Goal: Information Seeking & Learning: Learn about a topic

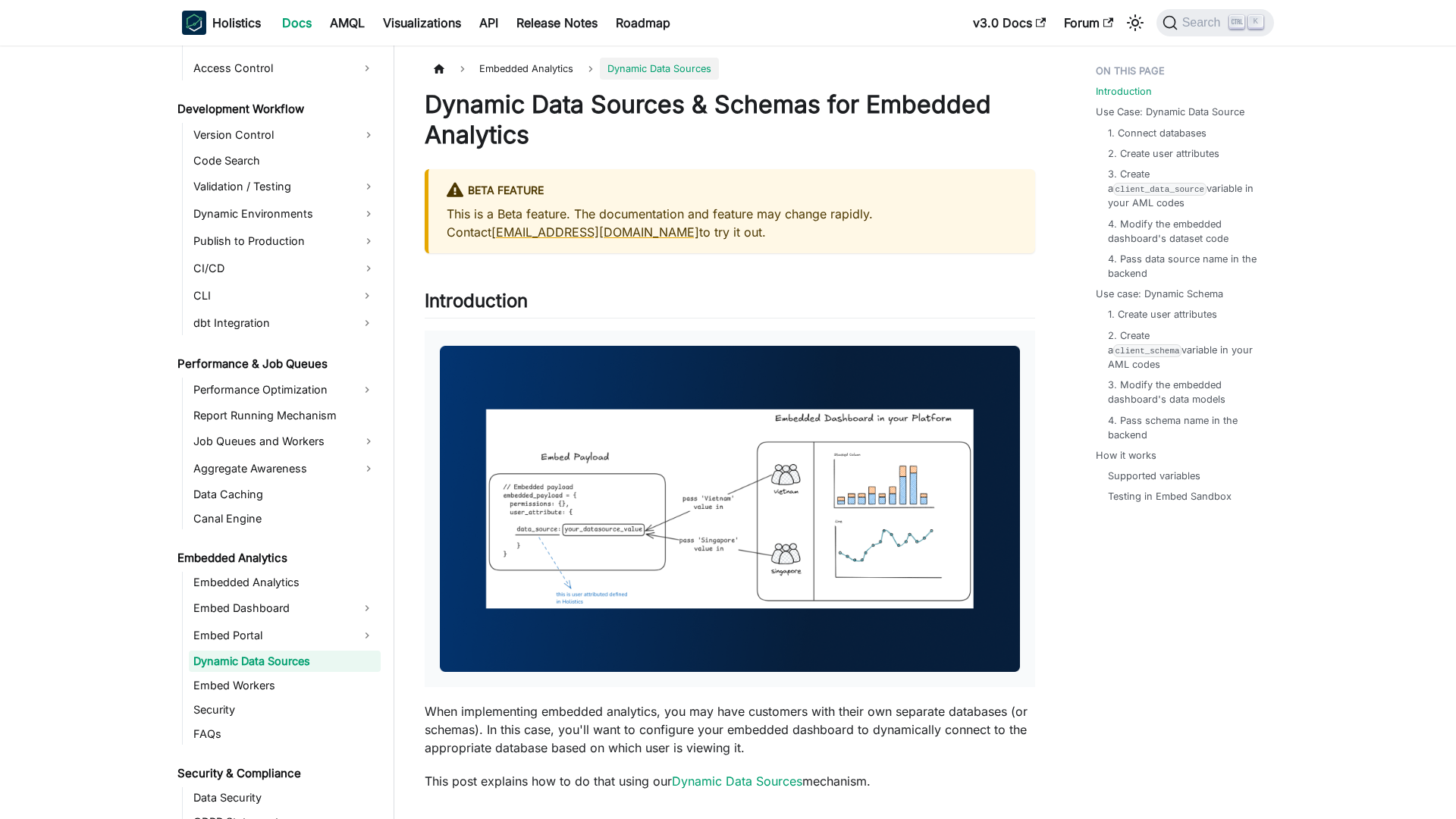
scroll to position [1113, 0]
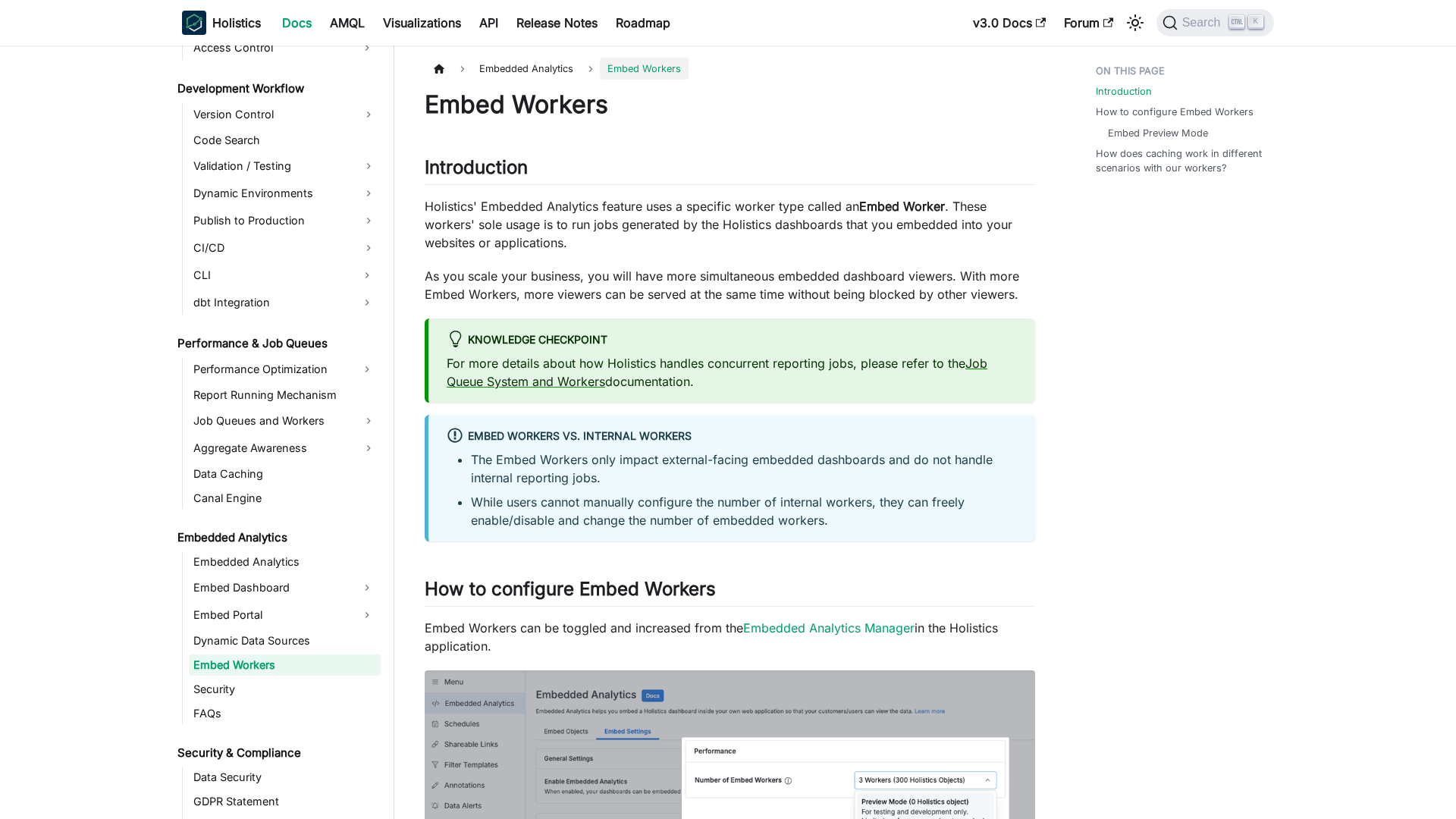
scroll to position [1138, 0]
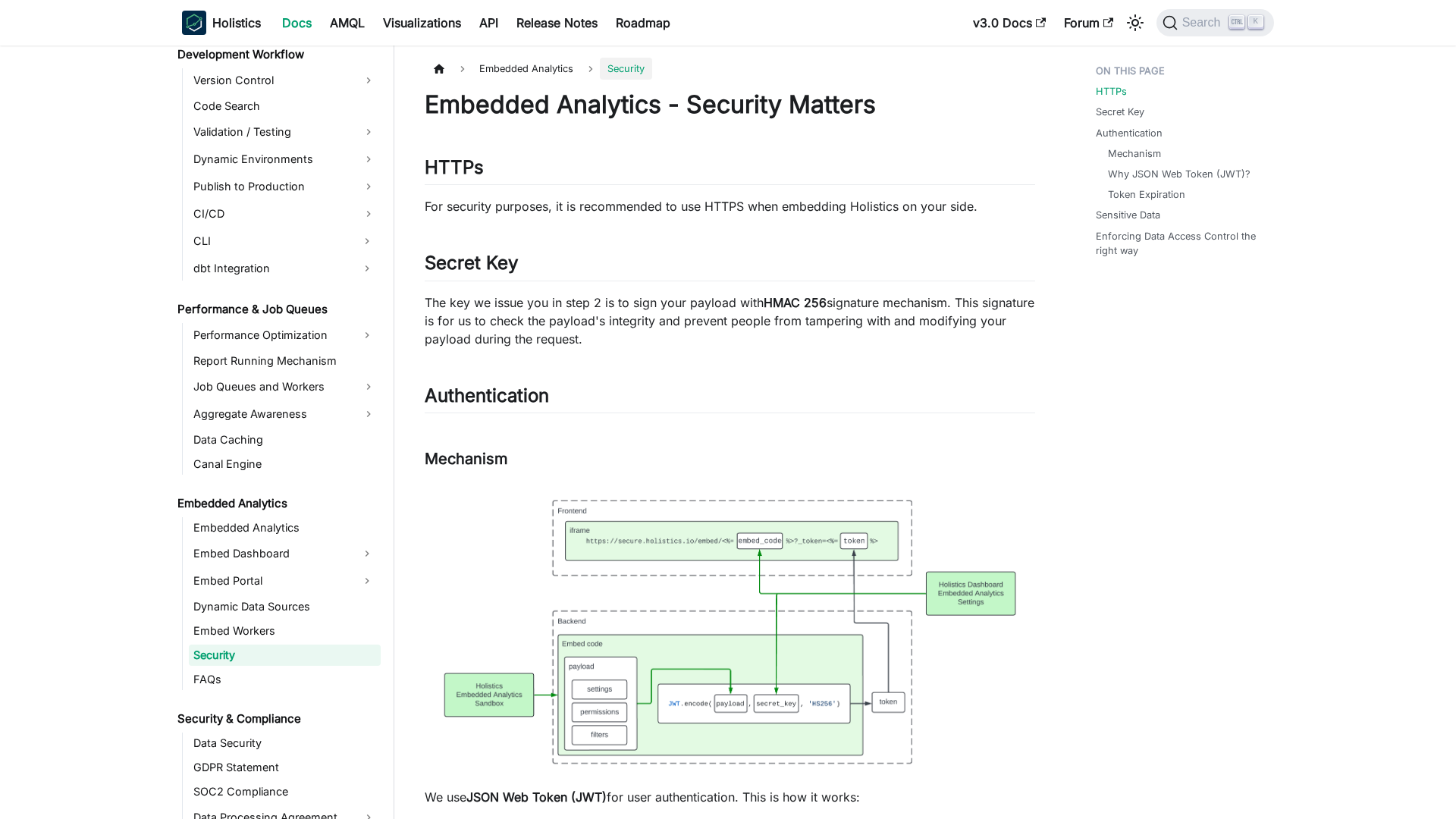
scroll to position [1162, 0]
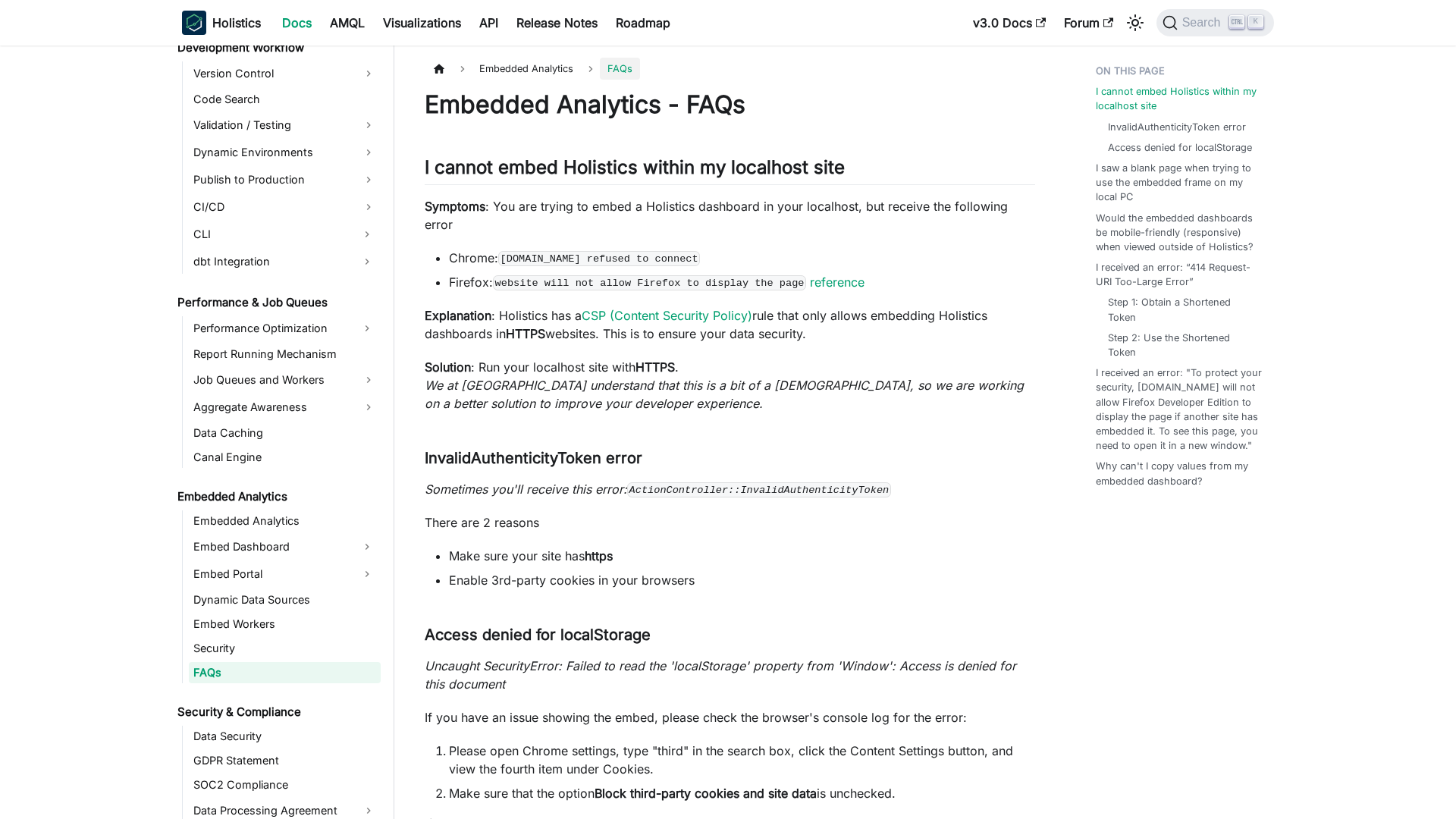
scroll to position [1186, 0]
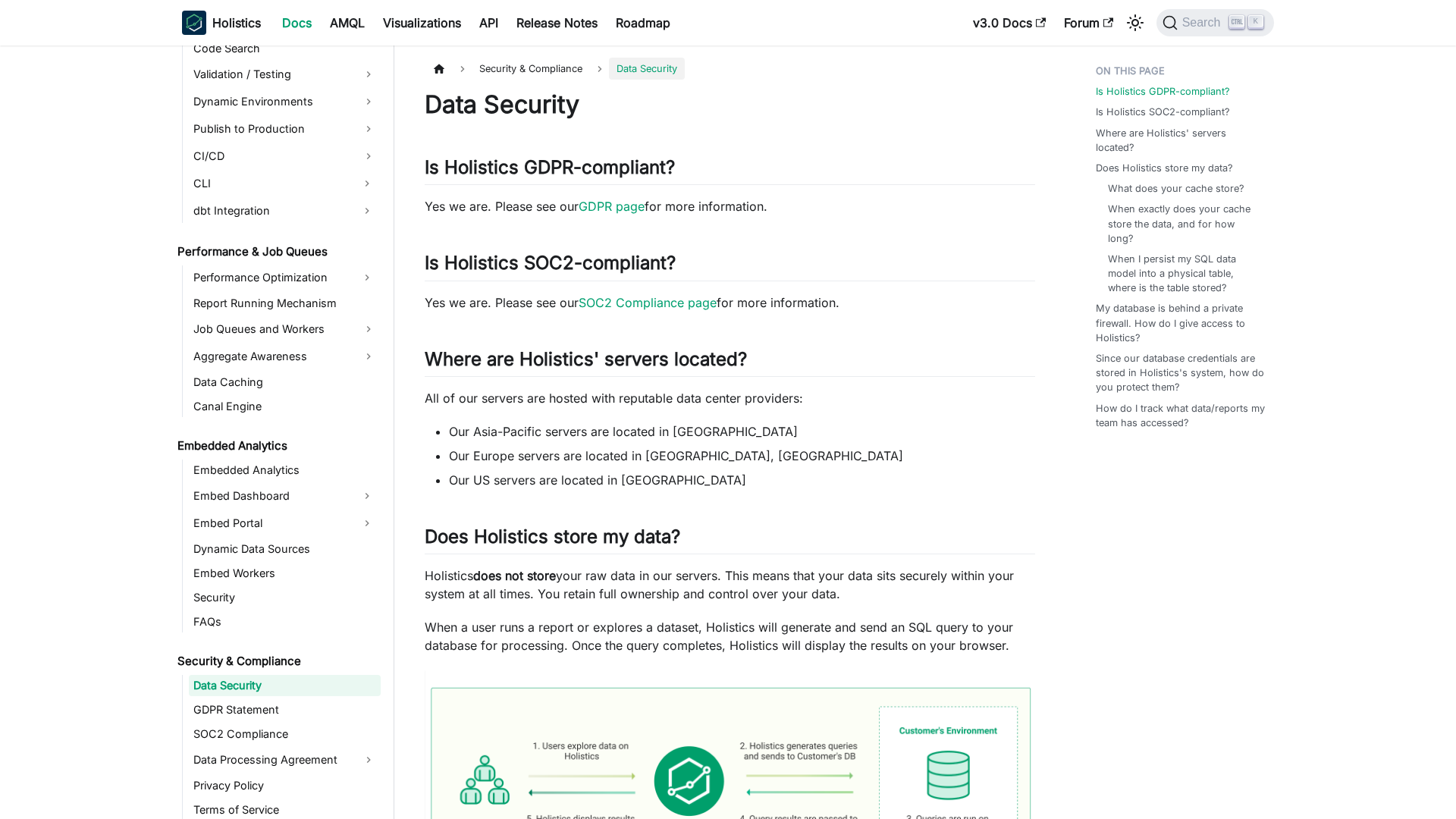
scroll to position [1251, 0]
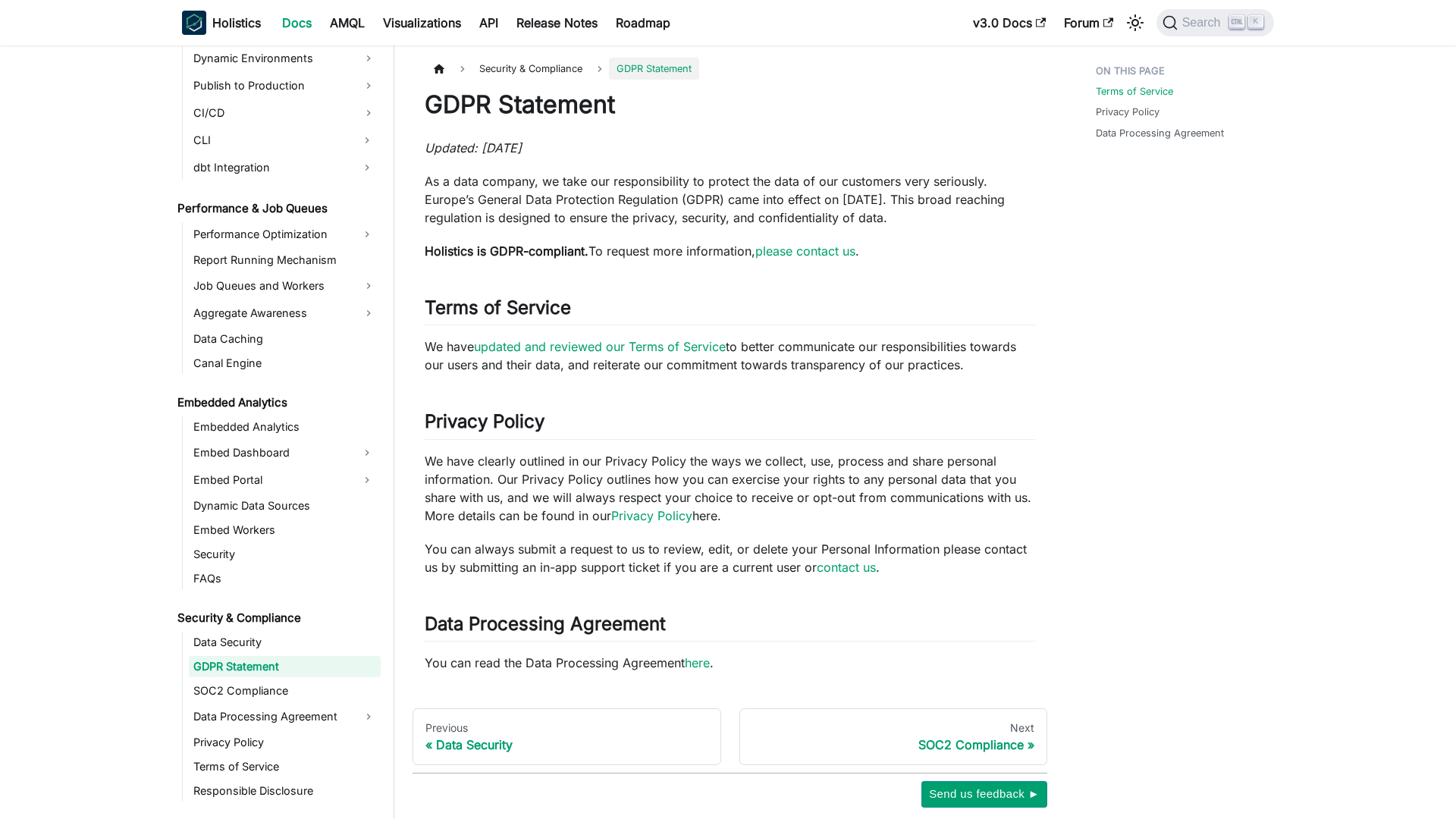
scroll to position [1275, 0]
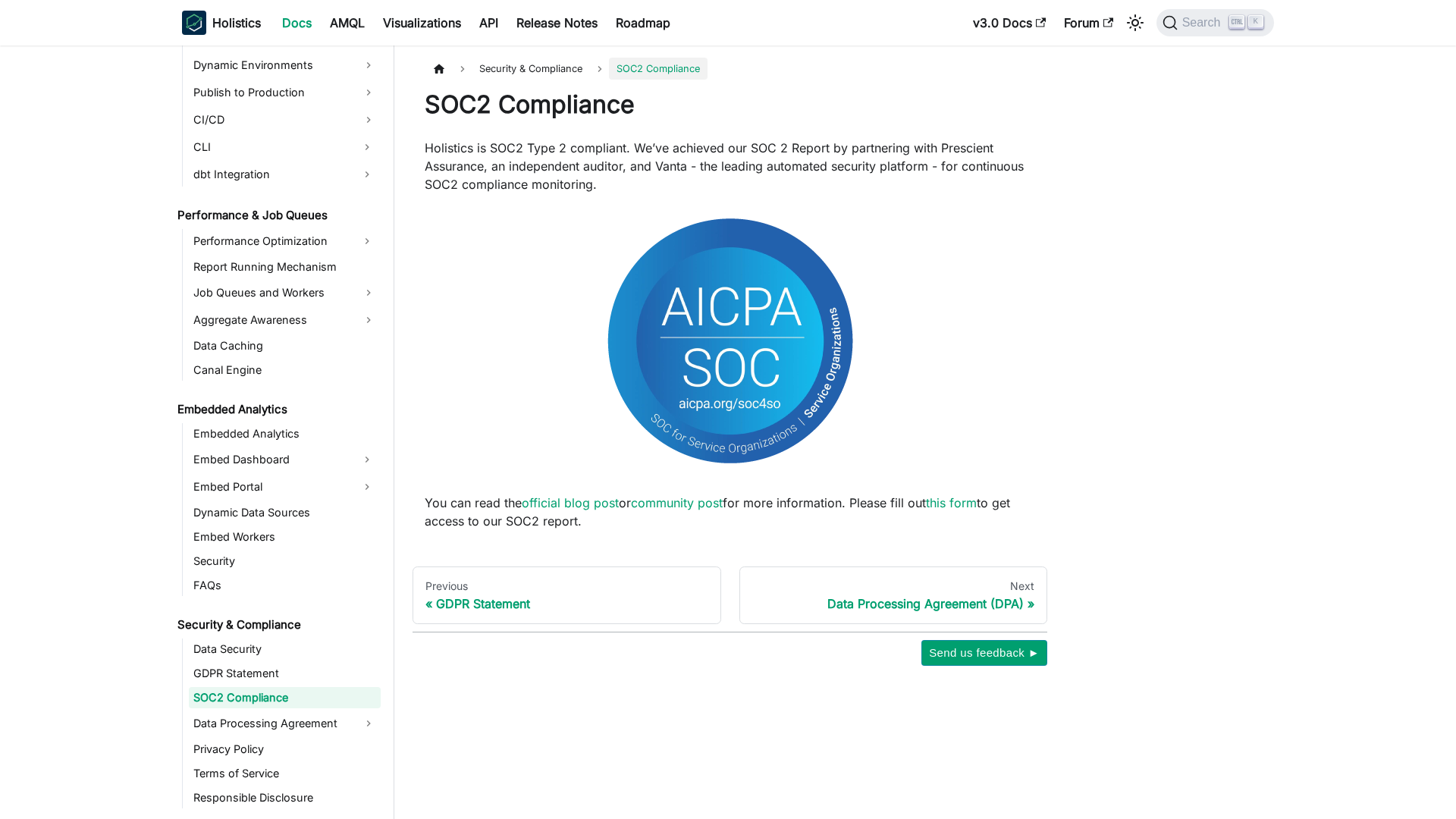
scroll to position [1298, 0]
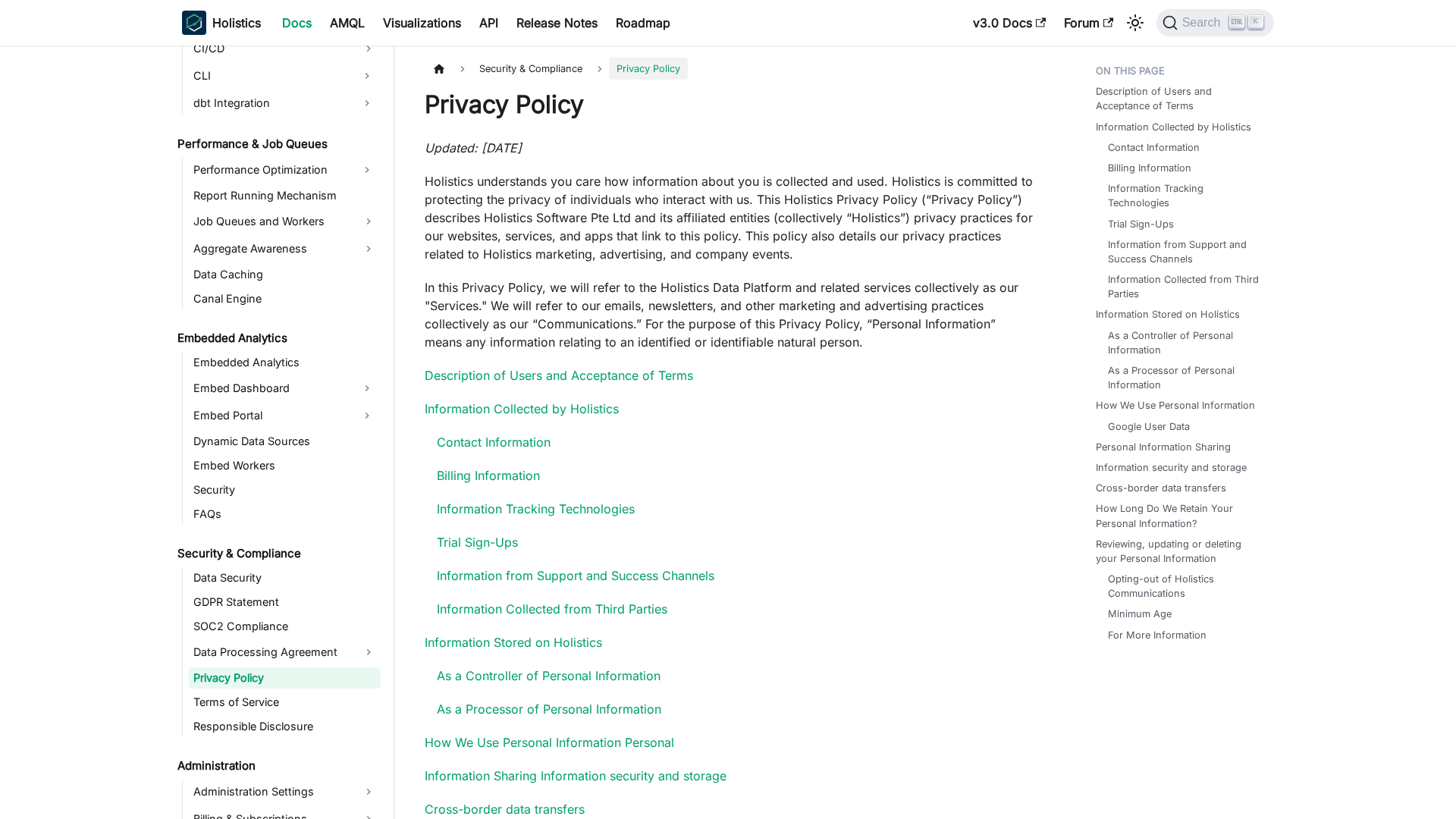
scroll to position [1350, 0]
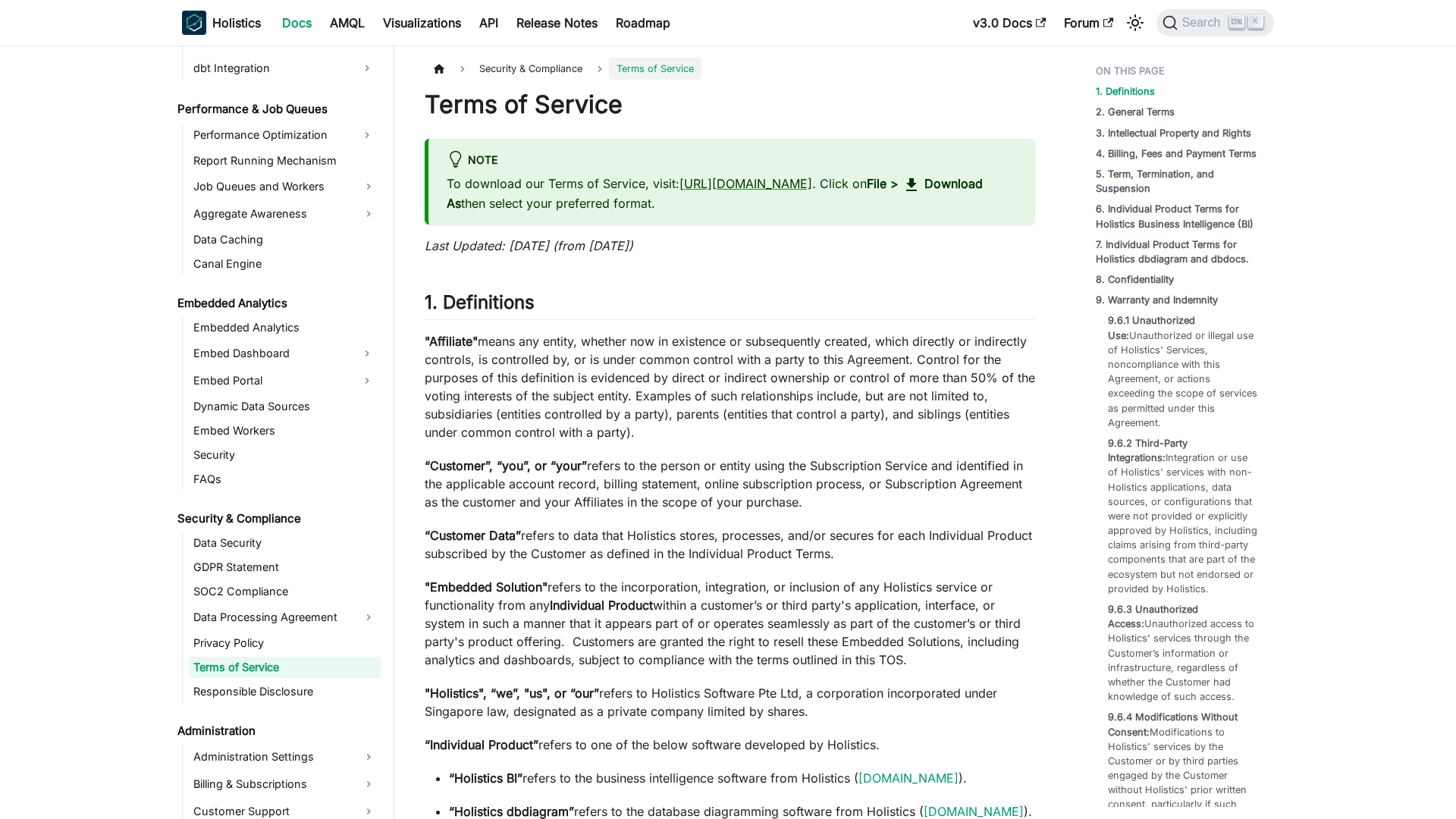
scroll to position [1375, 0]
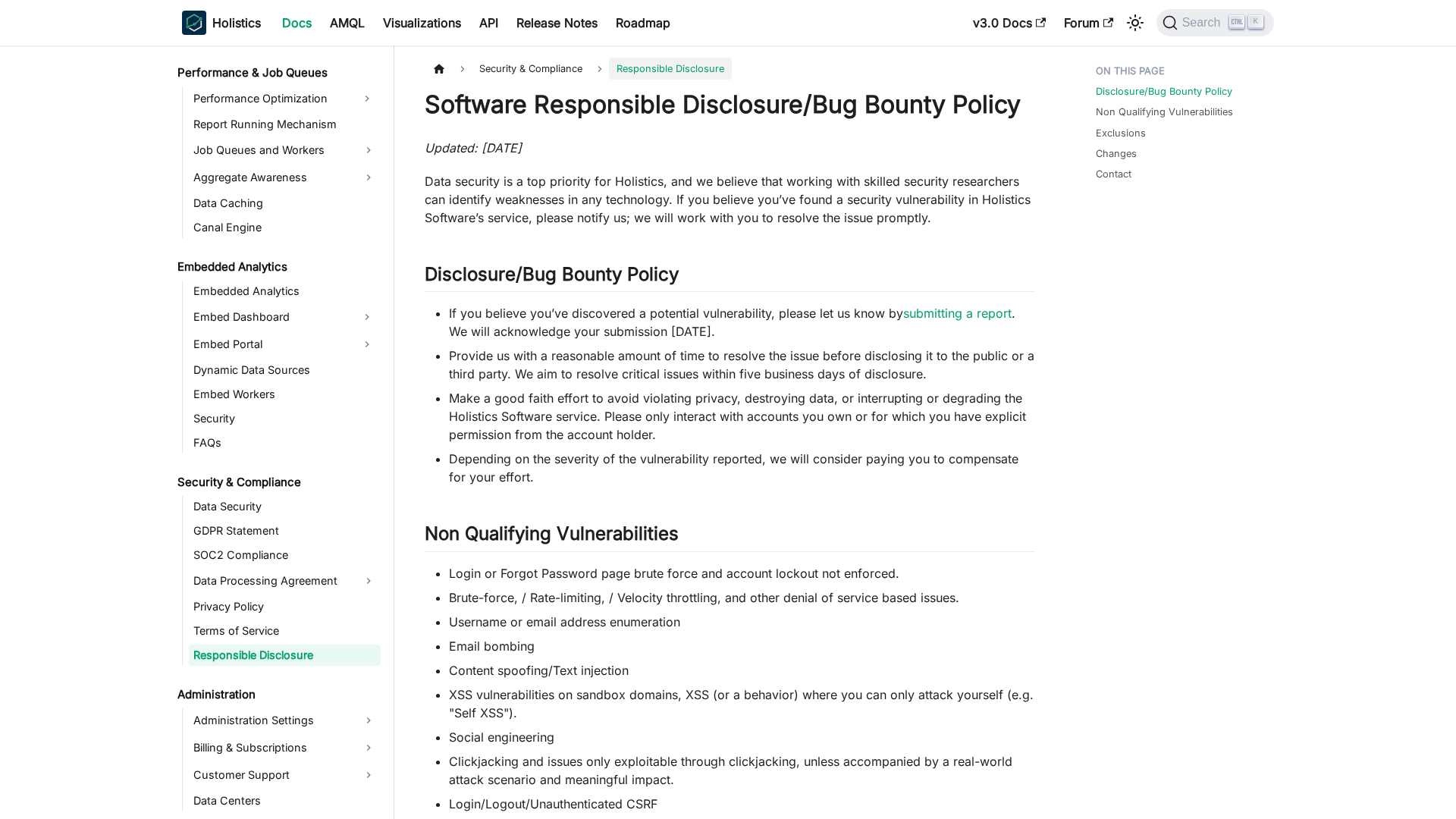
scroll to position [1399, 0]
